Goal: Task Accomplishment & Management: Use online tool/utility

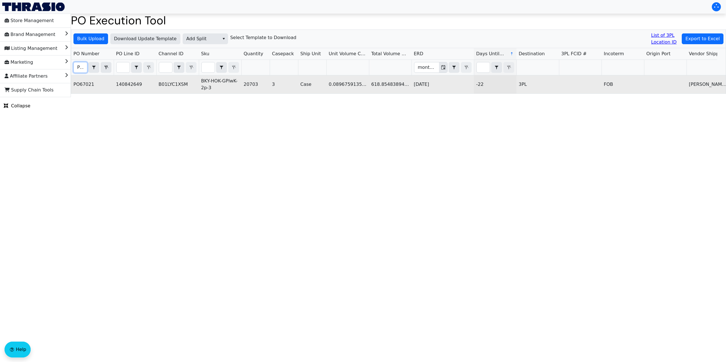
click at [127, 85] on td "140842649" at bounding box center [135, 84] width 43 height 18
copy td "140842649"
drag, startPoint x: 73, startPoint y: 84, endPoint x: 259, endPoint y: 85, distance: 185.7
click at [259, 85] on tr "PO67021 140842649 B01LYC1XSM BKY-HOK-GPlwK-2p-3 20703 3 Case 0.0896759135510399…" at bounding box center [651, 84] width 1160 height 18
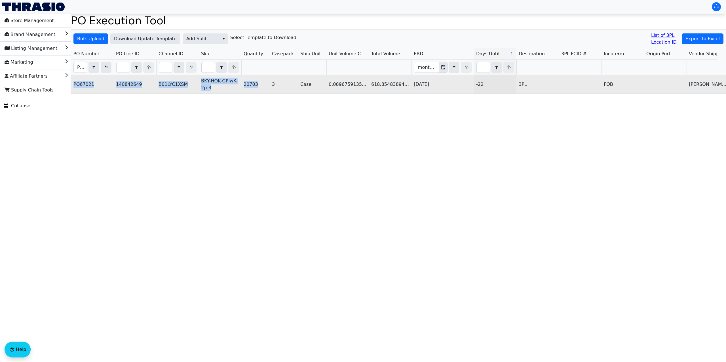
copy tr "PO67021 140842649 B01LYC1XSM BKY-HOK-GPlwK-2p-3 20703"
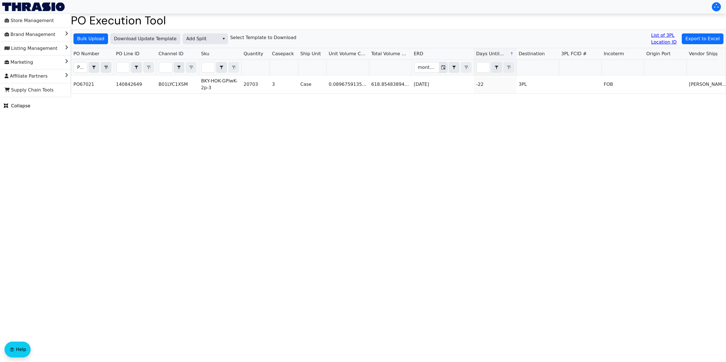
click at [233, 97] on html "Store Management Brand Management Listing Management Marketing Affiliate Partne…" at bounding box center [363, 48] width 726 height 97
click at [208, 42] on span "Add Split" at bounding box center [201, 38] width 30 height 7
click at [208, 50] on li "Add Split" at bounding box center [202, 49] width 45 height 9
click at [90, 43] on button "Bulk Upload" at bounding box center [90, 38] width 35 height 11
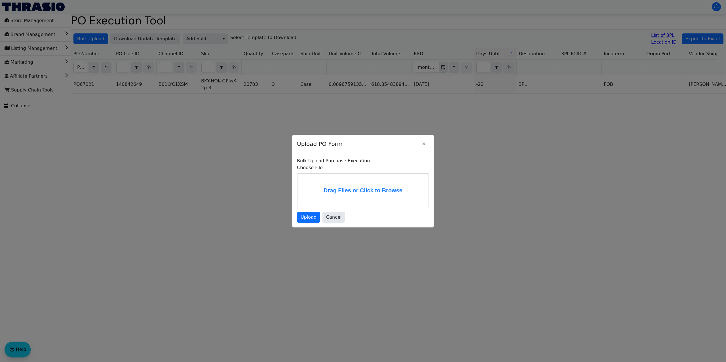
click at [339, 182] on label "Drag Files or Click to Browse" at bounding box center [362, 190] width 131 height 33
click at [0, 0] on input "Drag Files or Click to Browse" at bounding box center [0, 0] width 0 height 0
click at [309, 218] on span "Upload" at bounding box center [309, 217] width 16 height 7
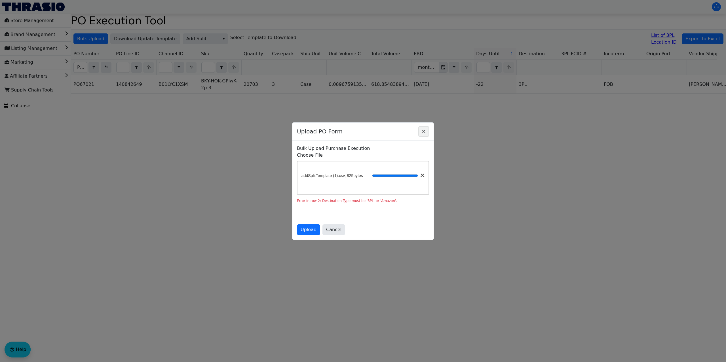
click at [422, 129] on icon "Close" at bounding box center [423, 131] width 7 height 5
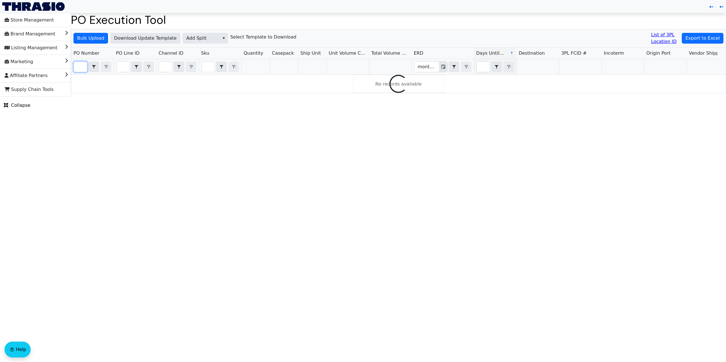
click at [79, 66] on input "Filter" at bounding box center [80, 67] width 13 height 10
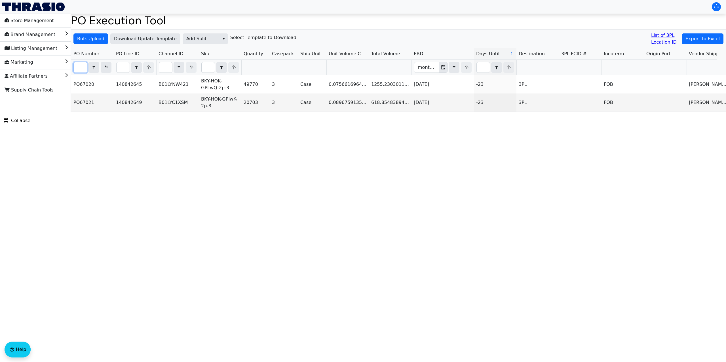
type input "po67021"
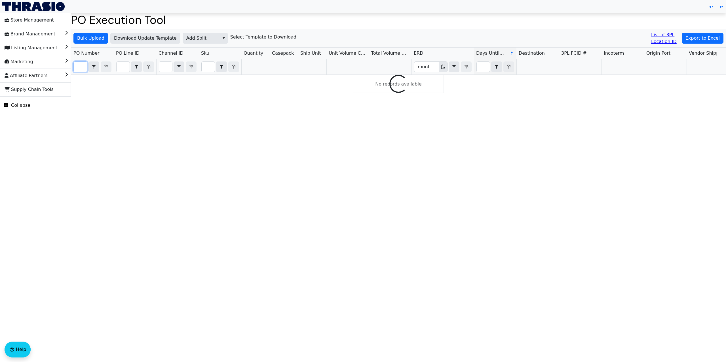
click at [81, 68] on input "Filter" at bounding box center [80, 67] width 13 height 10
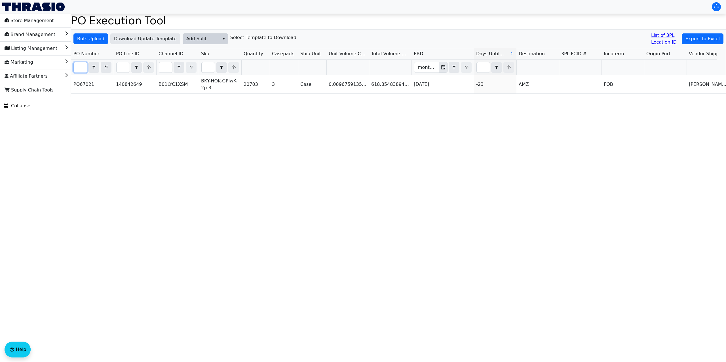
type input "po67021"
click at [209, 39] on span "Add Split" at bounding box center [201, 38] width 30 height 7
click at [211, 50] on li "Add Split" at bounding box center [202, 49] width 45 height 9
click at [98, 37] on span "Bulk Upload" at bounding box center [90, 38] width 27 height 7
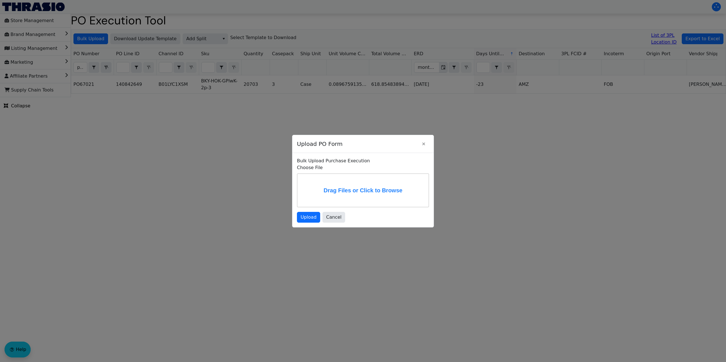
click at [343, 183] on label "Drag Files or Click to Browse" at bounding box center [362, 190] width 131 height 33
click at [0, 0] on input "Drag Files or Click to Browse" at bounding box center [0, 0] width 0 height 0
click at [310, 220] on span "Upload" at bounding box center [309, 217] width 16 height 7
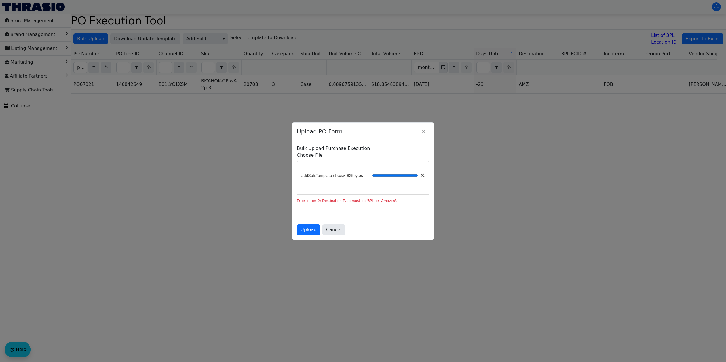
click at [421, 174] on span at bounding box center [423, 176] width 4 height 4
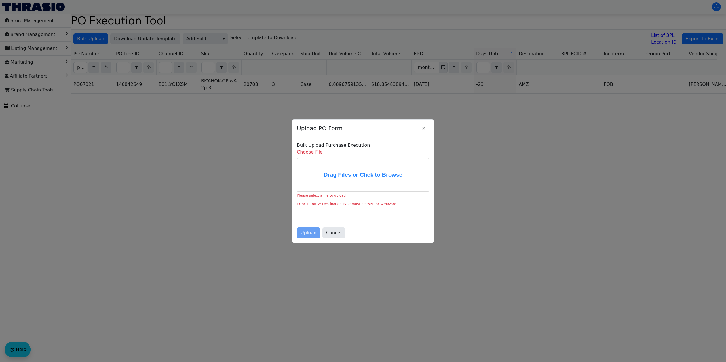
click at [375, 172] on label "Drag Files or Click to Browse" at bounding box center [362, 175] width 131 height 33
click at [0, 0] on input "Drag Files or Click to Browse" at bounding box center [0, 0] width 0 height 0
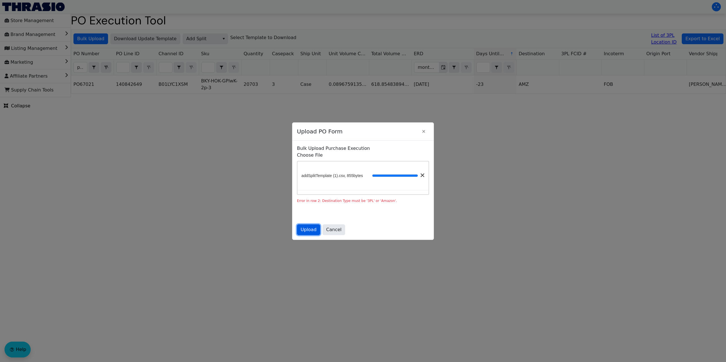
click at [310, 232] on span "Upload" at bounding box center [309, 230] width 16 height 7
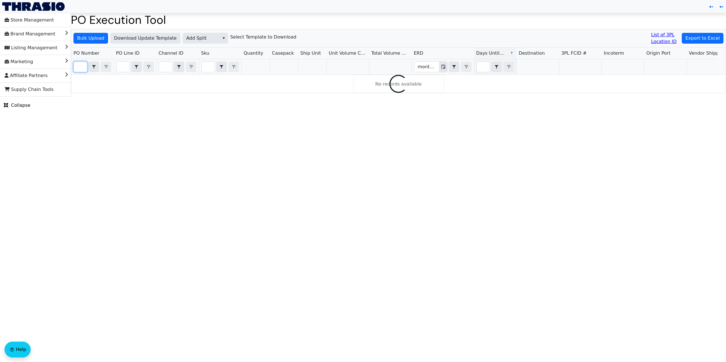
click at [82, 68] on input "Filter" at bounding box center [80, 67] width 13 height 10
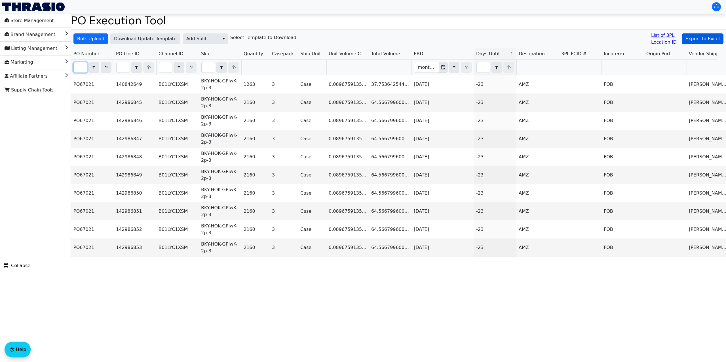
type input "po67021"
click at [700, 41] on span "Export to Excel" at bounding box center [702, 38] width 34 height 7
click at [208, 41] on span "Add Split" at bounding box center [201, 38] width 30 height 7
click at [213, 61] on span "AGL Decision" at bounding box center [200, 58] width 30 height 7
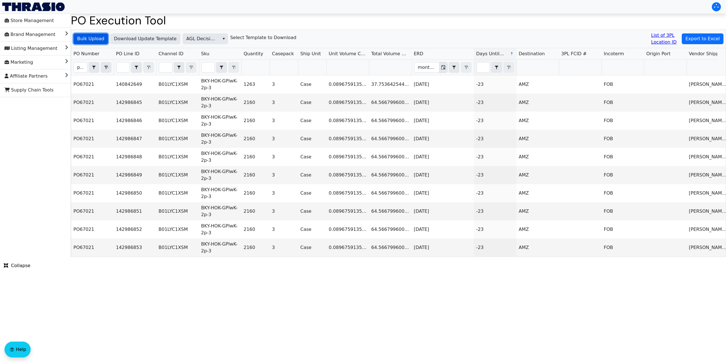
click at [94, 39] on span "Bulk Upload" at bounding box center [90, 38] width 27 height 7
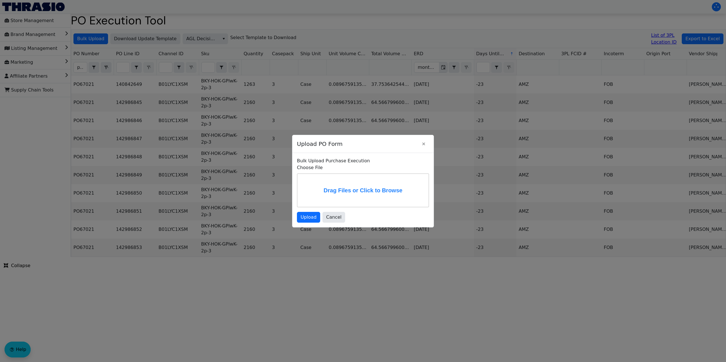
click at [336, 185] on label "Drag Files or Click to Browse" at bounding box center [362, 190] width 131 height 33
click at [362, 187] on label "Drag Files or Click to Browse" at bounding box center [362, 190] width 131 height 33
click at [0, 0] on input "Drag Files or Click to Browse" at bounding box center [0, 0] width 0 height 0
click at [309, 220] on span "Upload" at bounding box center [309, 217] width 16 height 7
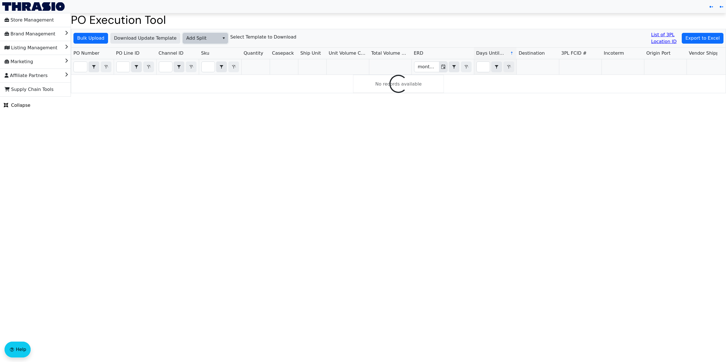
click at [205, 39] on span "Add Split" at bounding box center [201, 38] width 30 height 7
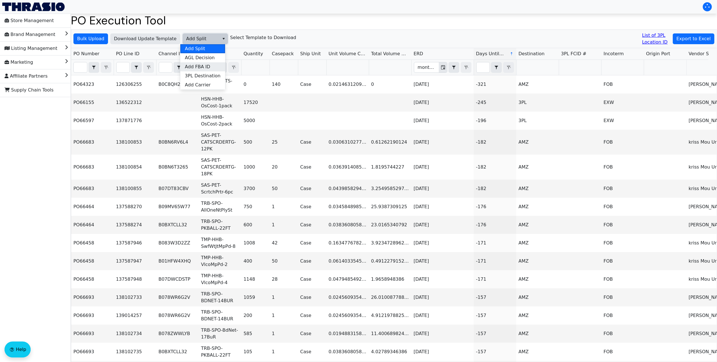
click at [205, 67] on span "Add FBA ID" at bounding box center [197, 67] width 25 height 7
click at [88, 40] on span "Bulk Upload" at bounding box center [90, 38] width 27 height 7
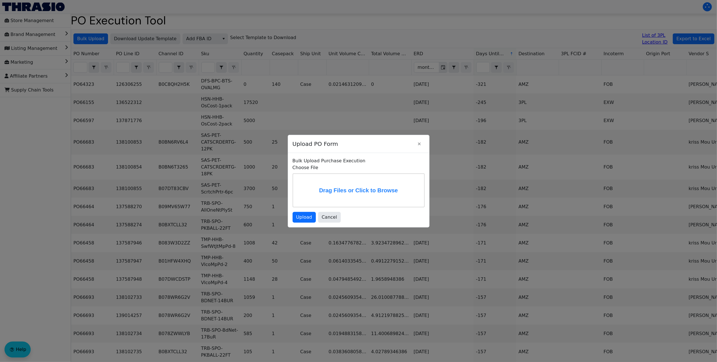
click at [356, 182] on label "Drag Files or Click to Browse" at bounding box center [358, 190] width 131 height 33
click at [0, 0] on input "Drag Files or Click to Browse" at bounding box center [0, 0] width 0 height 0
click at [303, 220] on span "Upload" at bounding box center [304, 218] width 16 height 7
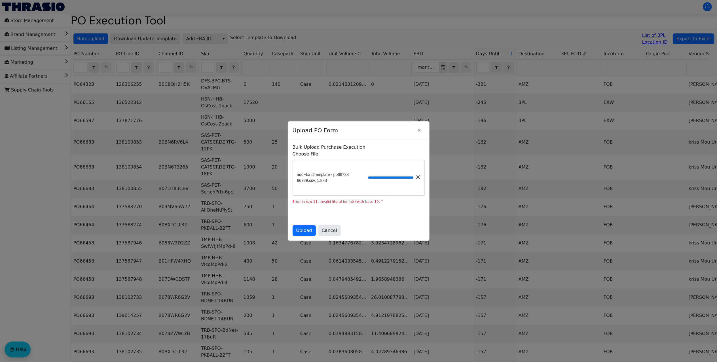
click at [416, 176] on span at bounding box center [418, 178] width 4 height 4
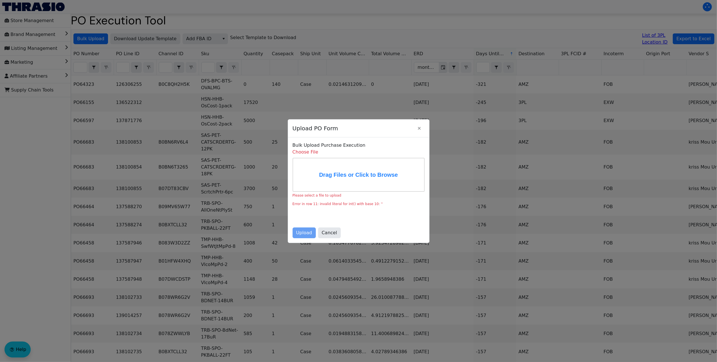
click at [355, 171] on label "Drag Files or Click to Browse" at bounding box center [358, 175] width 131 height 33
click at [0, 0] on input "Drag Files or Click to Browse" at bounding box center [0, 0] width 0 height 0
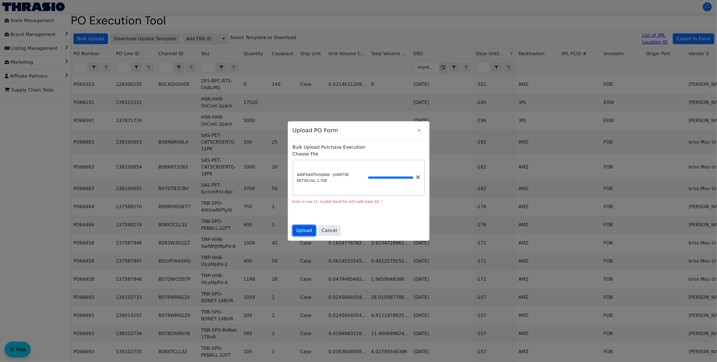
click at [306, 234] on span "Upload" at bounding box center [304, 230] width 16 height 7
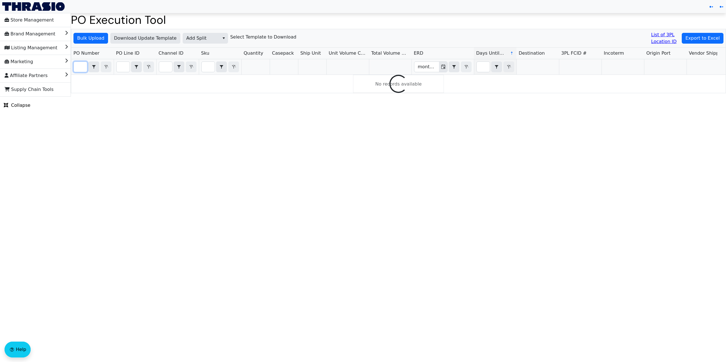
click at [79, 64] on input "Filter" at bounding box center [80, 67] width 13 height 10
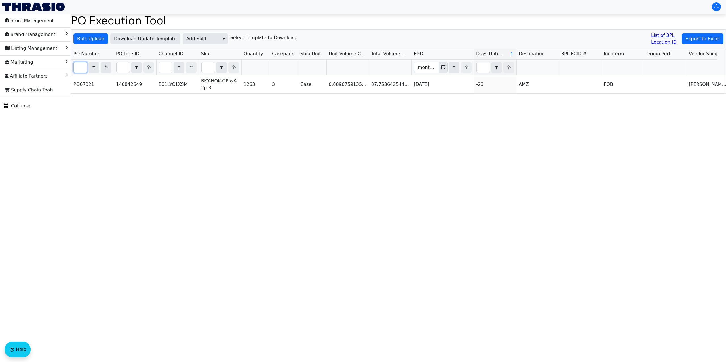
scroll to position [0, 13]
type input "po67021"
